Goal: Information Seeking & Learning: Check status

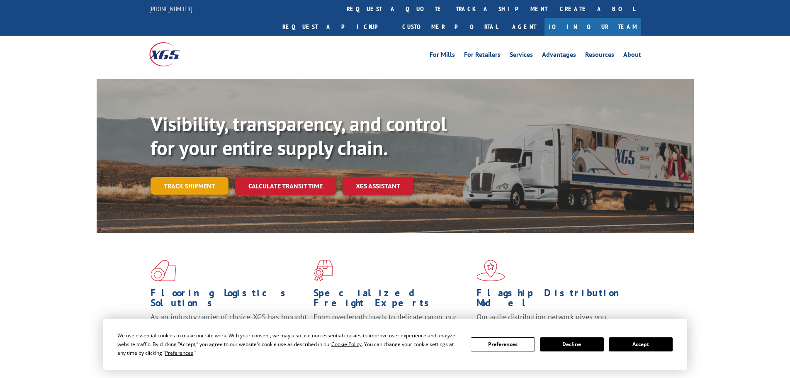
click at [216, 177] on link "Track shipment" at bounding box center [189, 185] width 78 height 17
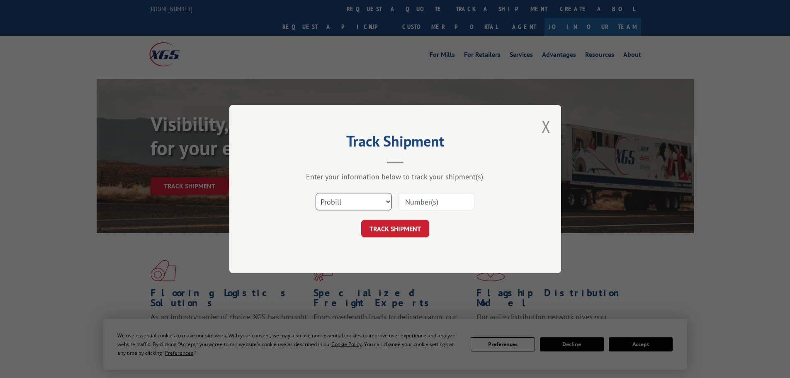
click at [336, 205] on select "Select category... Probill BOL PO" at bounding box center [353, 201] width 76 height 17
click at [315, 193] on select "Select category... Probill BOL PO" at bounding box center [353, 201] width 76 height 17
click at [341, 201] on select "Select category... Probill BOL PO" at bounding box center [353, 201] width 76 height 17
select select "bol"
click at [315, 193] on select "Select category... Probill BOL PO" at bounding box center [353, 201] width 76 height 17
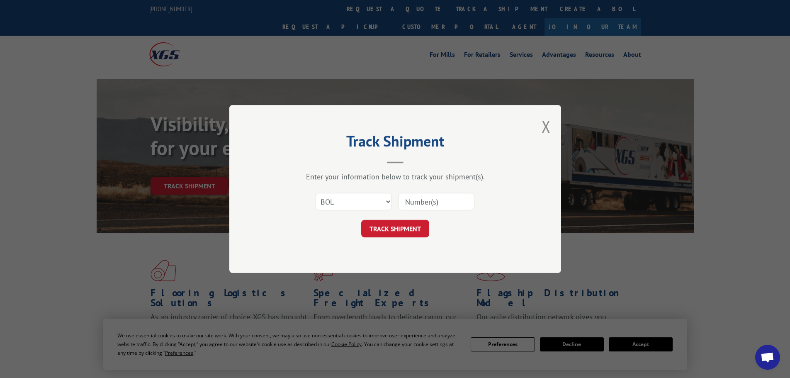
click at [424, 201] on input at bounding box center [436, 201] width 76 height 17
type input "296935"
click button "TRACK SHIPMENT" at bounding box center [395, 228] width 68 height 17
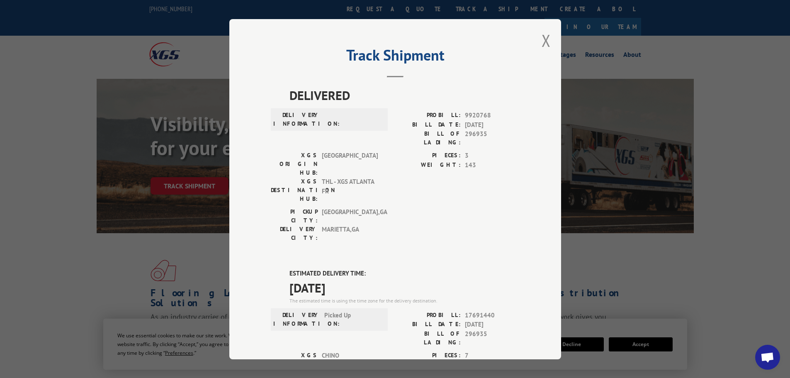
scroll to position [124, 0]
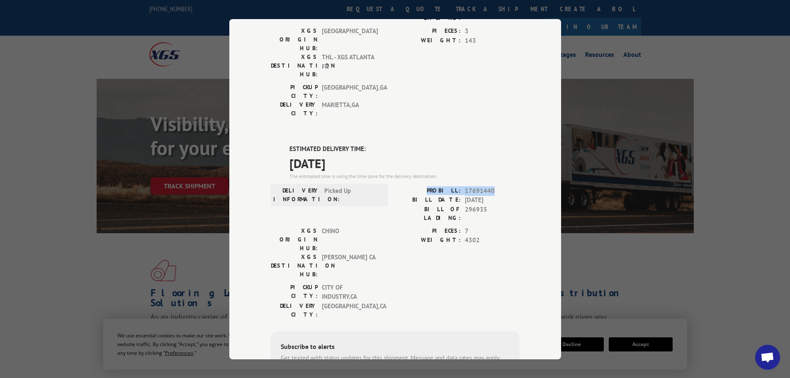
drag, startPoint x: 526, startPoint y: 140, endPoint x: 407, endPoint y: 146, distance: 119.1
click at [407, 146] on div "Track Shipment DELIVERED DELIVERY INFORMATION: PROBILL: 9920768 BILL DATE: [DAT…" at bounding box center [395, 189] width 332 height 340
click at [450, 78] on div "DELIVERED DELIVERY INFORMATION: PROBILL: 9920768 BILL DATE: [DATE] BILL OF LADI…" at bounding box center [395, 213] width 249 height 504
